Goal: Information Seeking & Learning: Learn about a topic

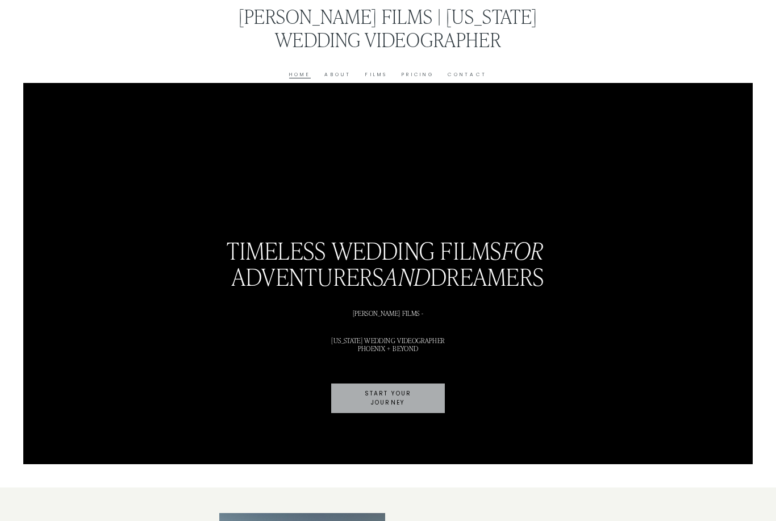
click at [372, 77] on link "Films" at bounding box center [376, 74] width 22 height 9
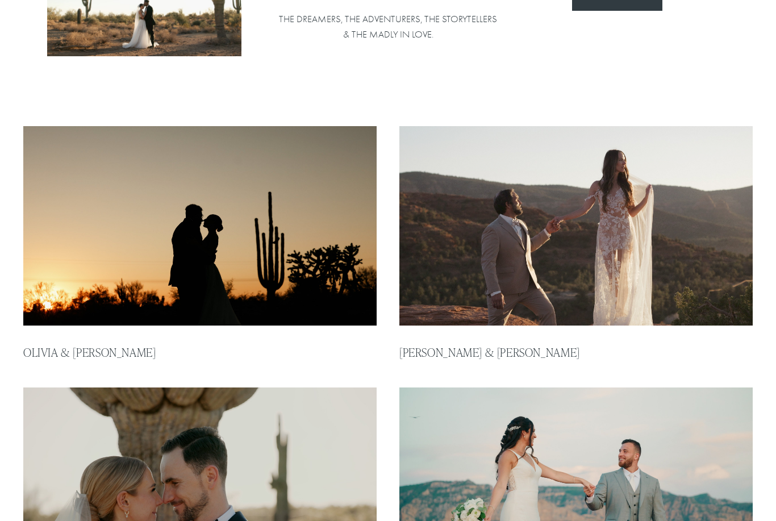
scroll to position [172, 0]
type input "*****"
click at [474, 250] on img at bounding box center [576, 225] width 357 height 201
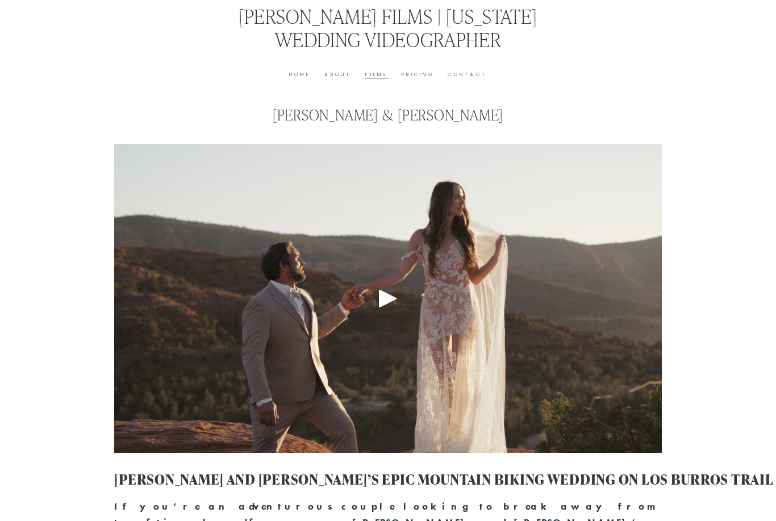
click at [390, 300] on div "Play" at bounding box center [387, 298] width 27 height 27
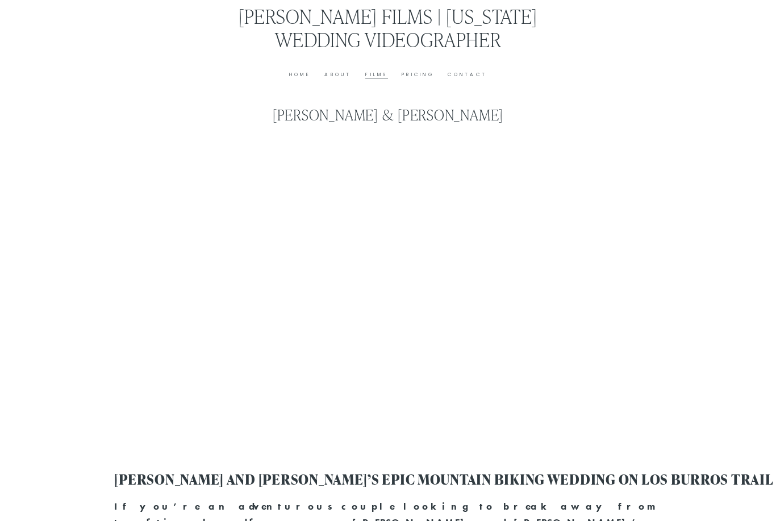
click at [419, 76] on link "Pricing" at bounding box center [418, 74] width 32 height 9
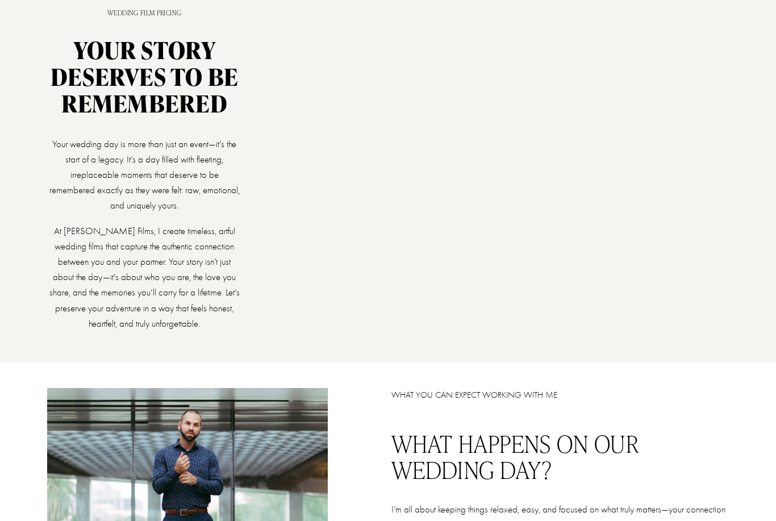
scroll to position [98, 0]
